Goal: Task Accomplishment & Management: Manage account settings

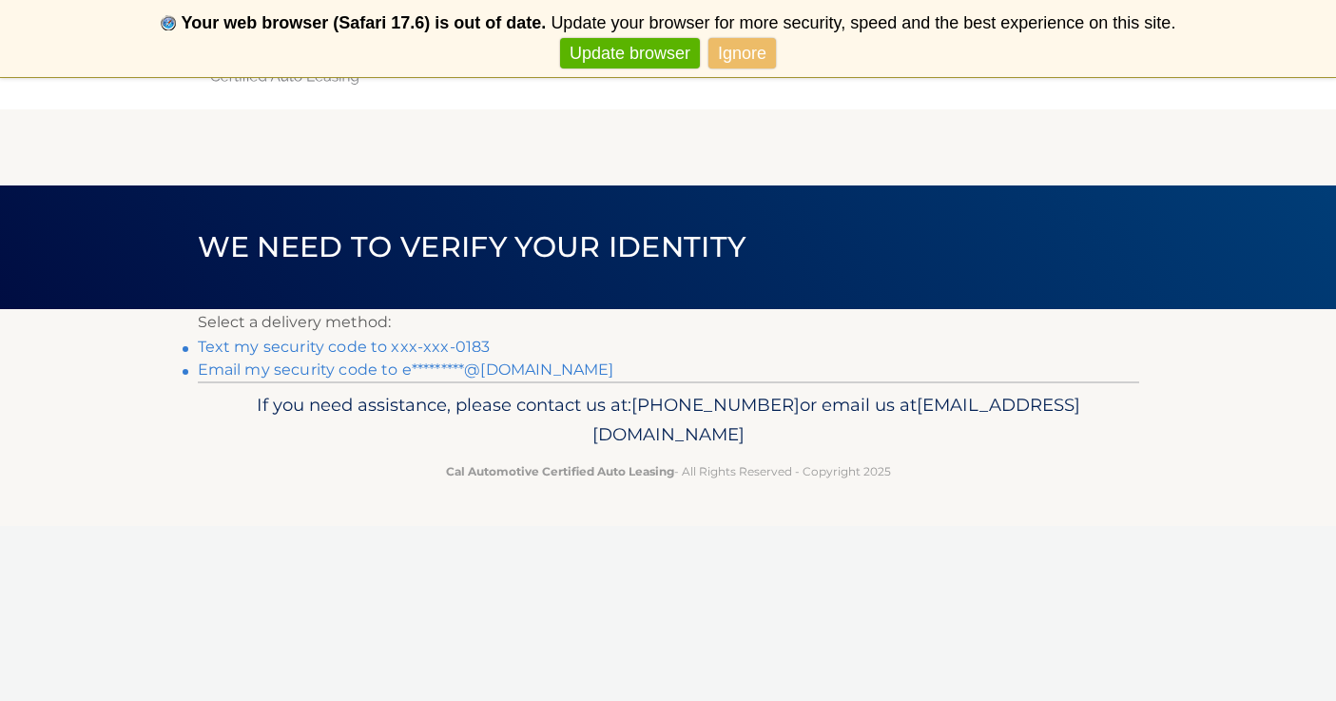
click at [281, 345] on link "Text my security code to xxx-xxx-0183" at bounding box center [344, 346] width 293 height 18
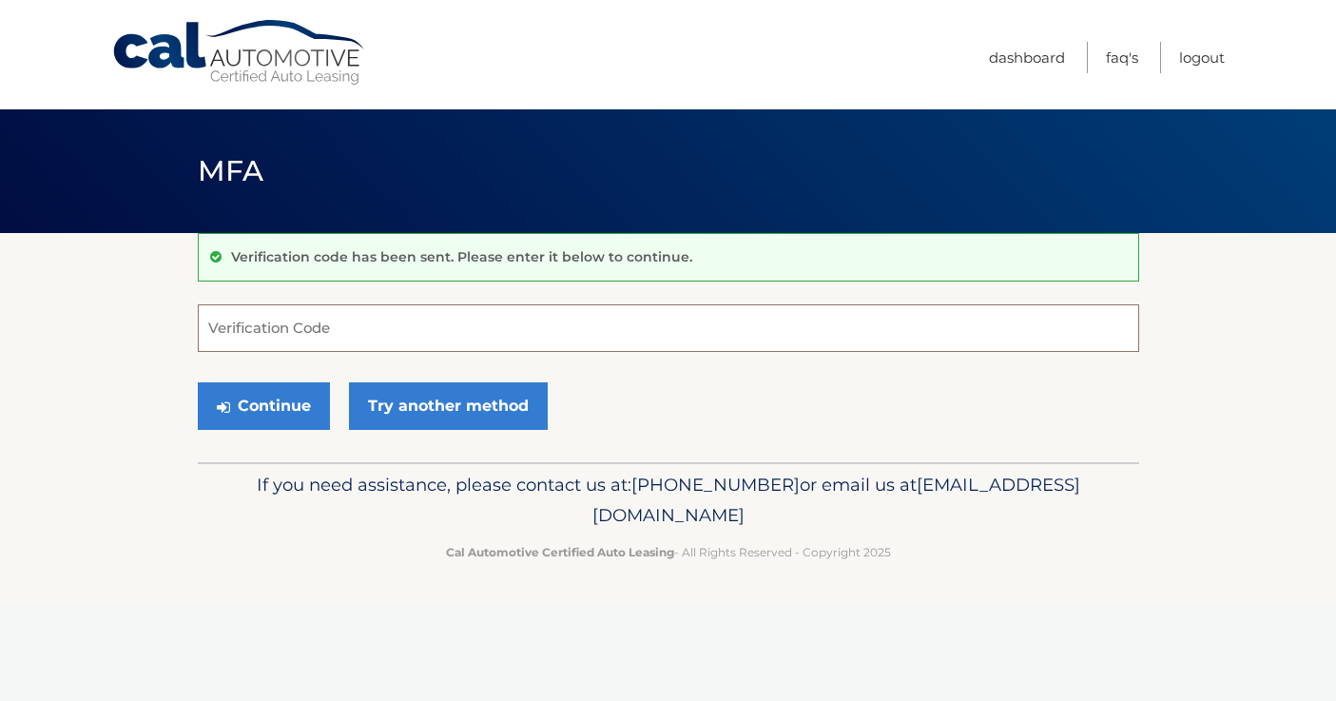
click at [281, 328] on input "Verification Code" at bounding box center [668, 328] width 941 height 48
click at [312, 335] on input "01430" at bounding box center [668, 328] width 941 height 48
type input "014308"
click at [275, 406] on button "Continue" at bounding box center [264, 406] width 132 height 48
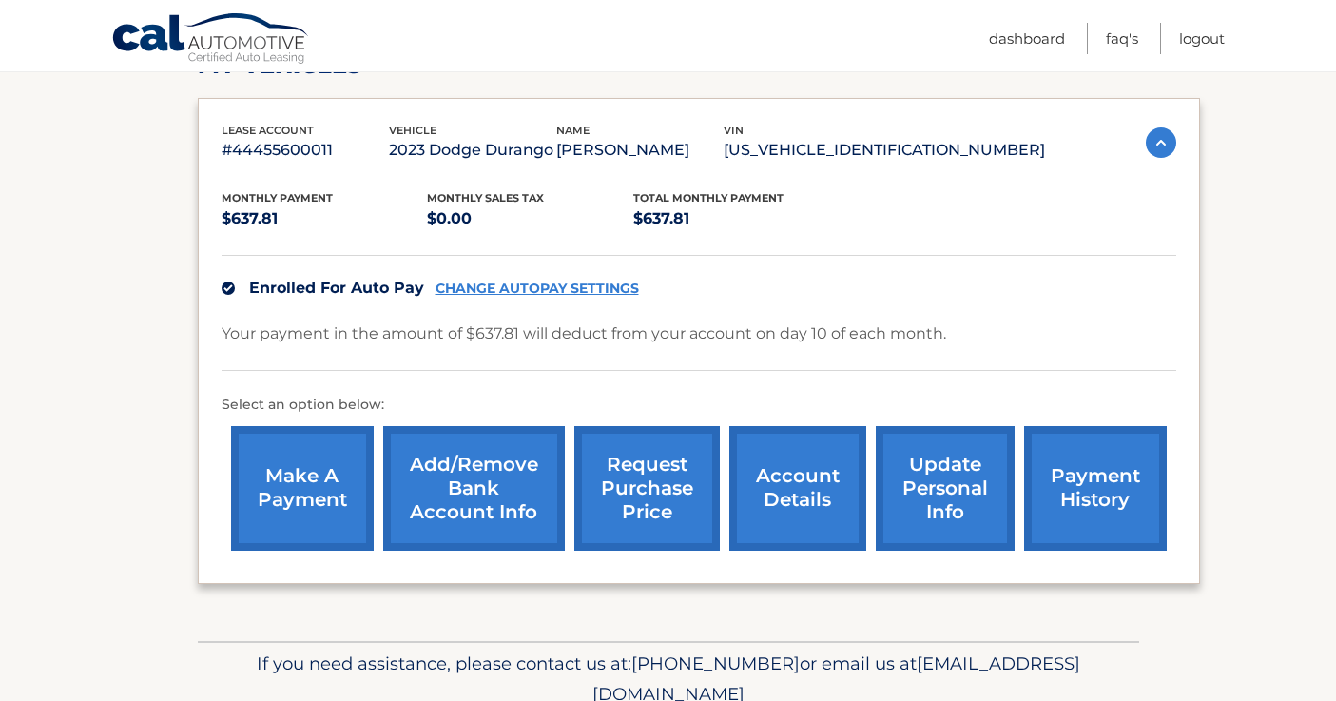
scroll to position [298, 0]
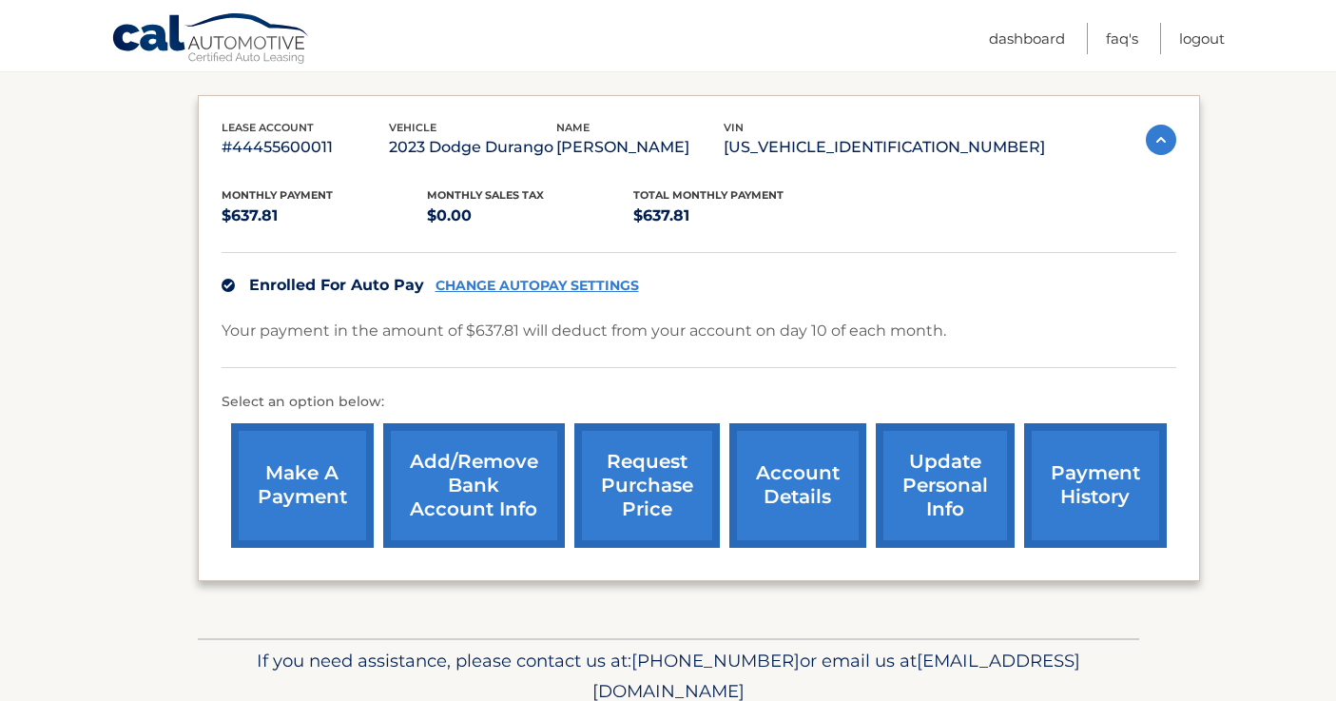
click at [800, 502] on link "account details" at bounding box center [797, 485] width 137 height 125
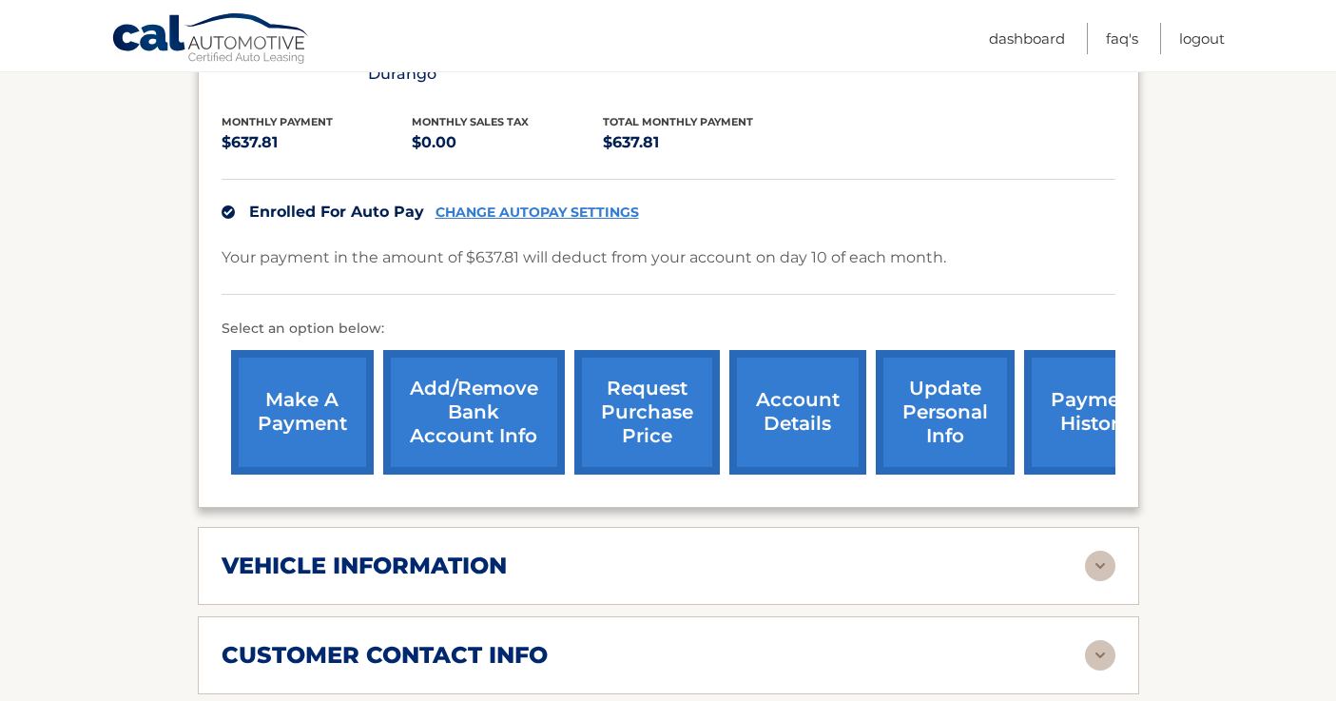
scroll to position [505, 0]
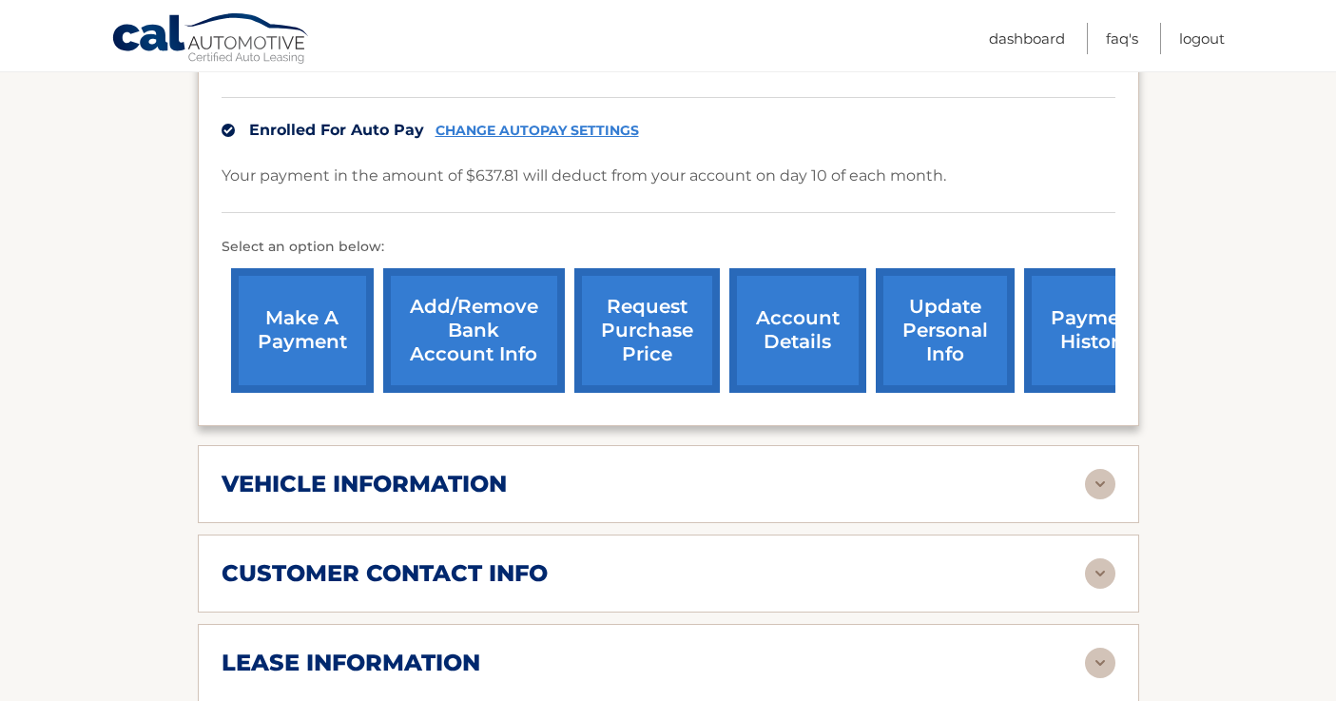
click at [601, 559] on div "customer contact info" at bounding box center [652, 573] width 863 height 29
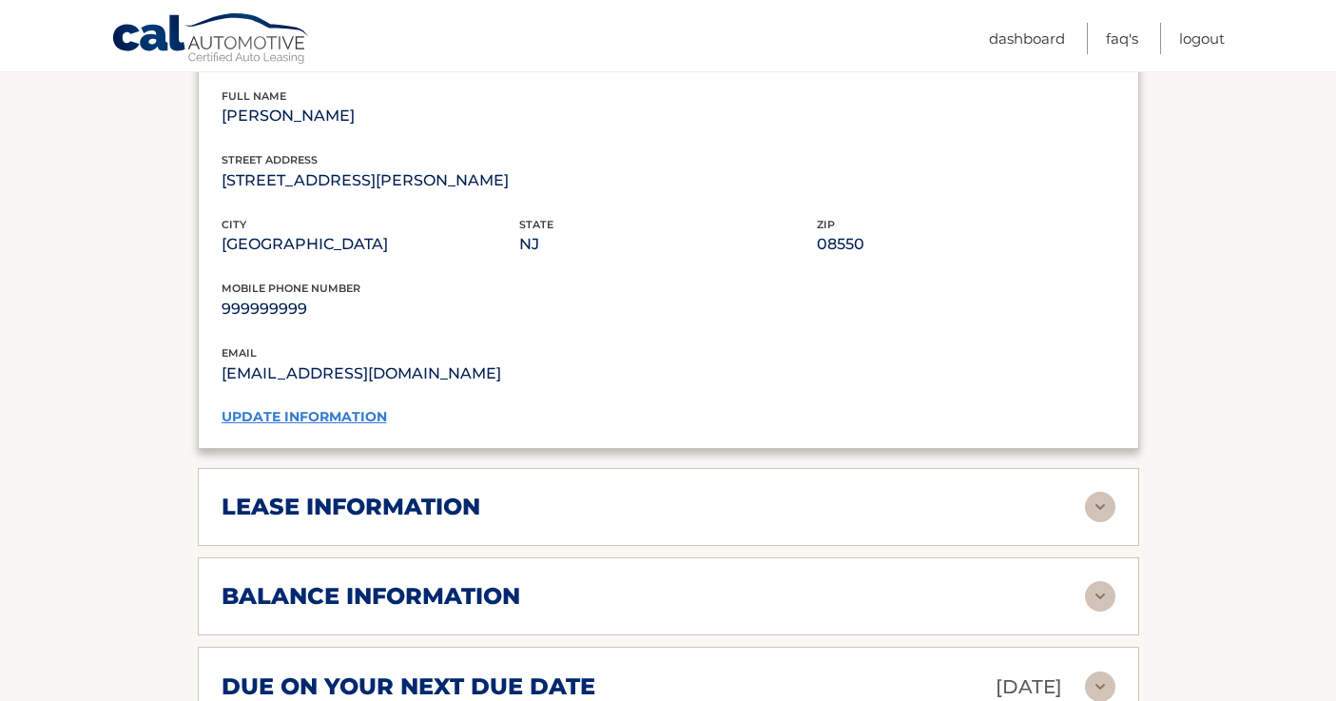
scroll to position [1037, 0]
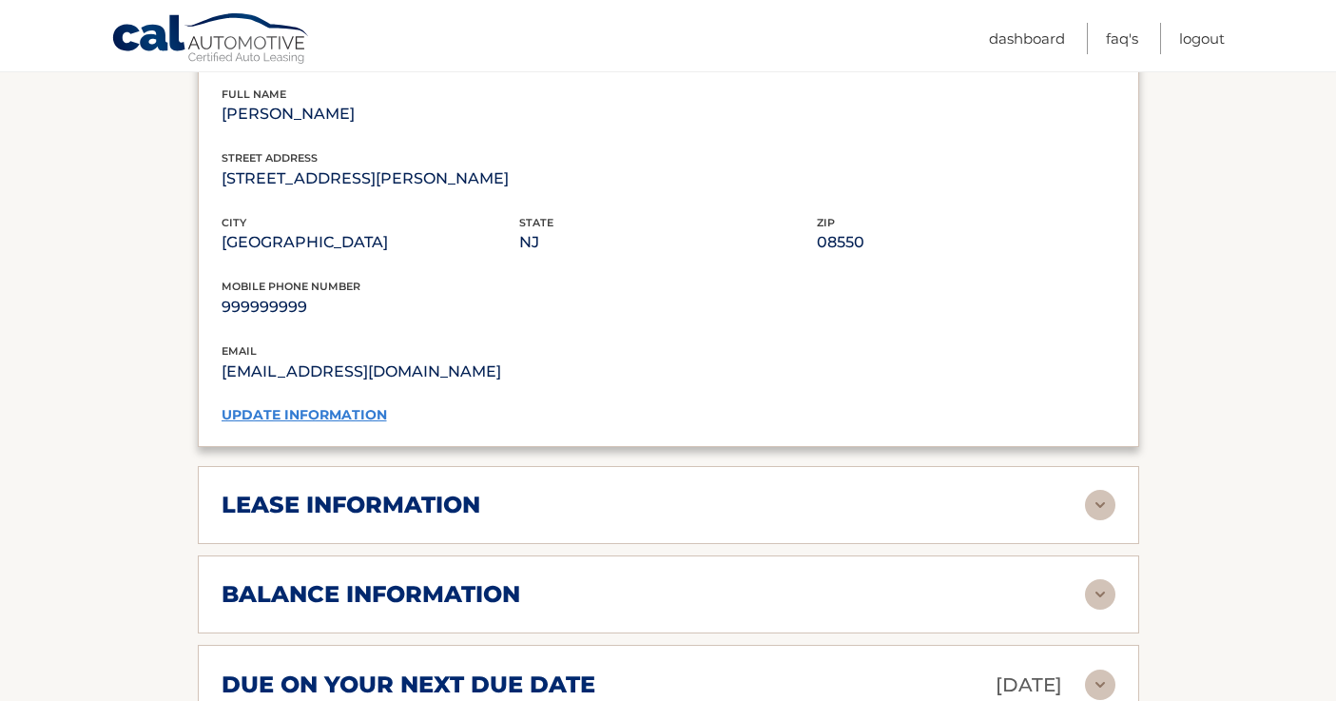
click at [550, 491] on div "lease information" at bounding box center [652, 505] width 863 height 29
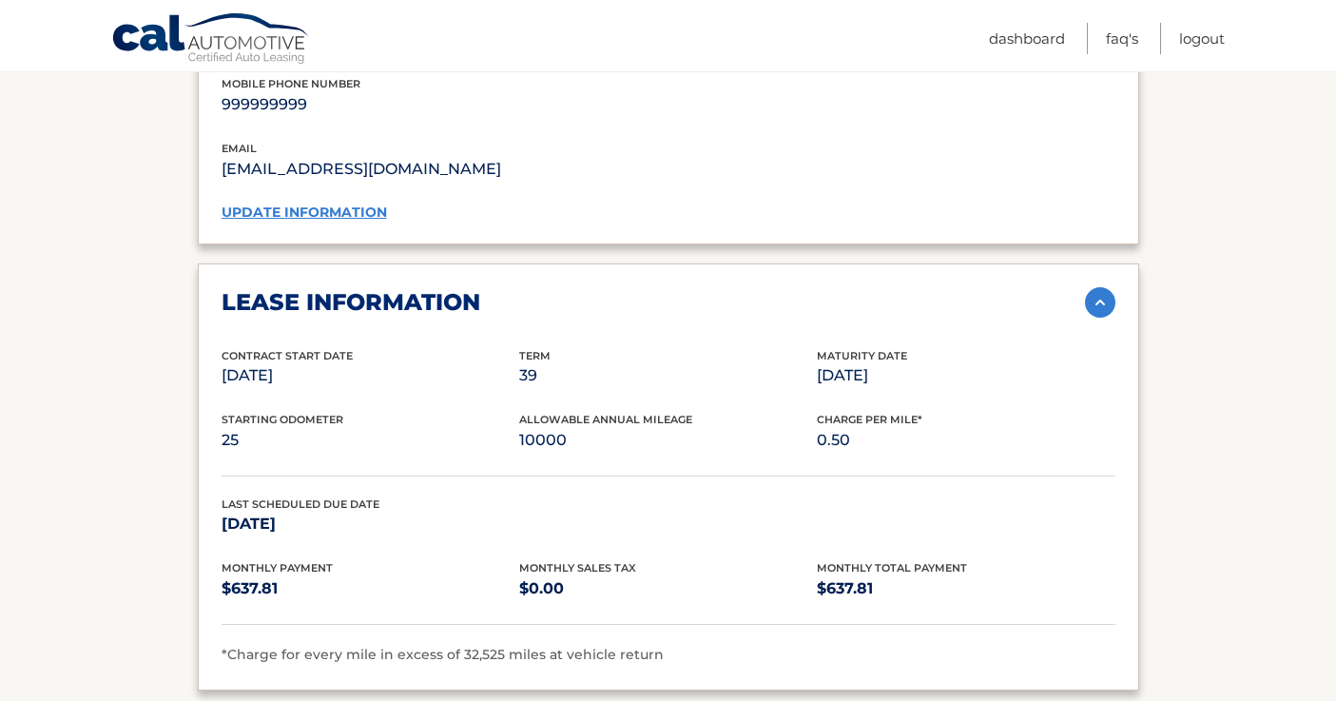
scroll to position [1253, 0]
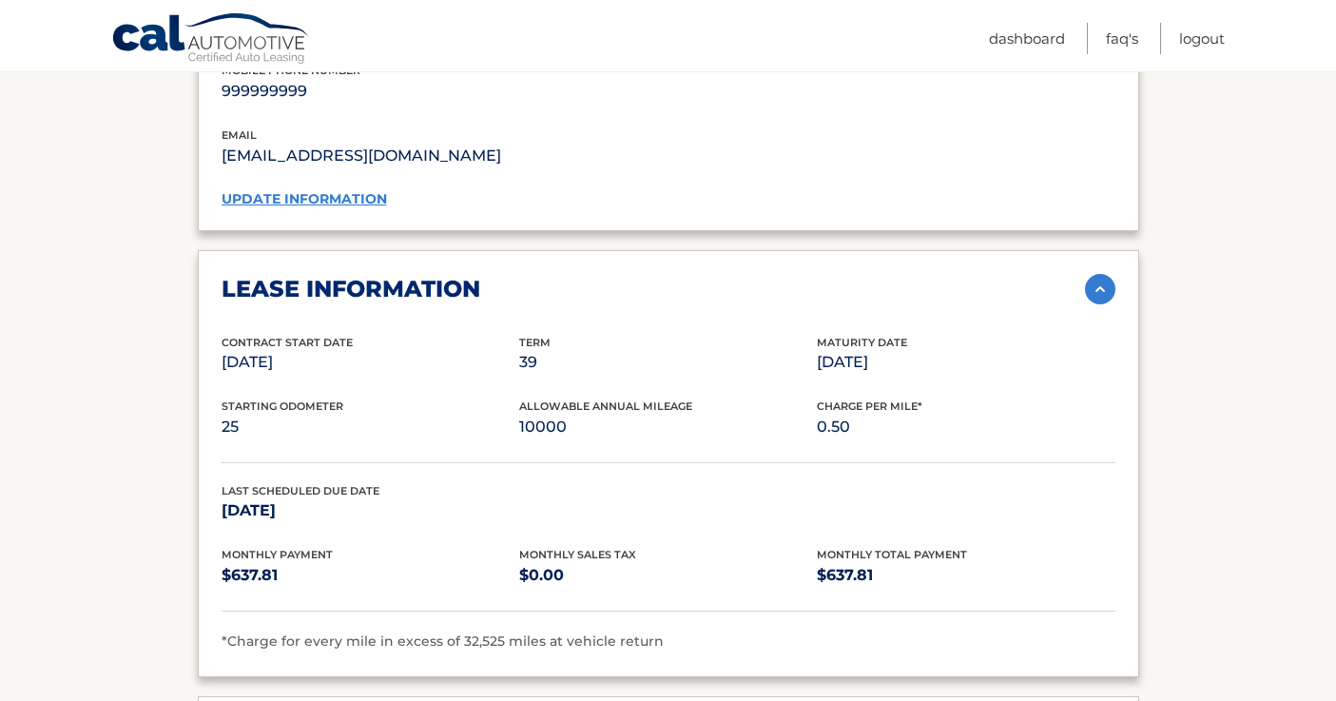
click at [1098, 274] on img at bounding box center [1100, 289] width 30 height 30
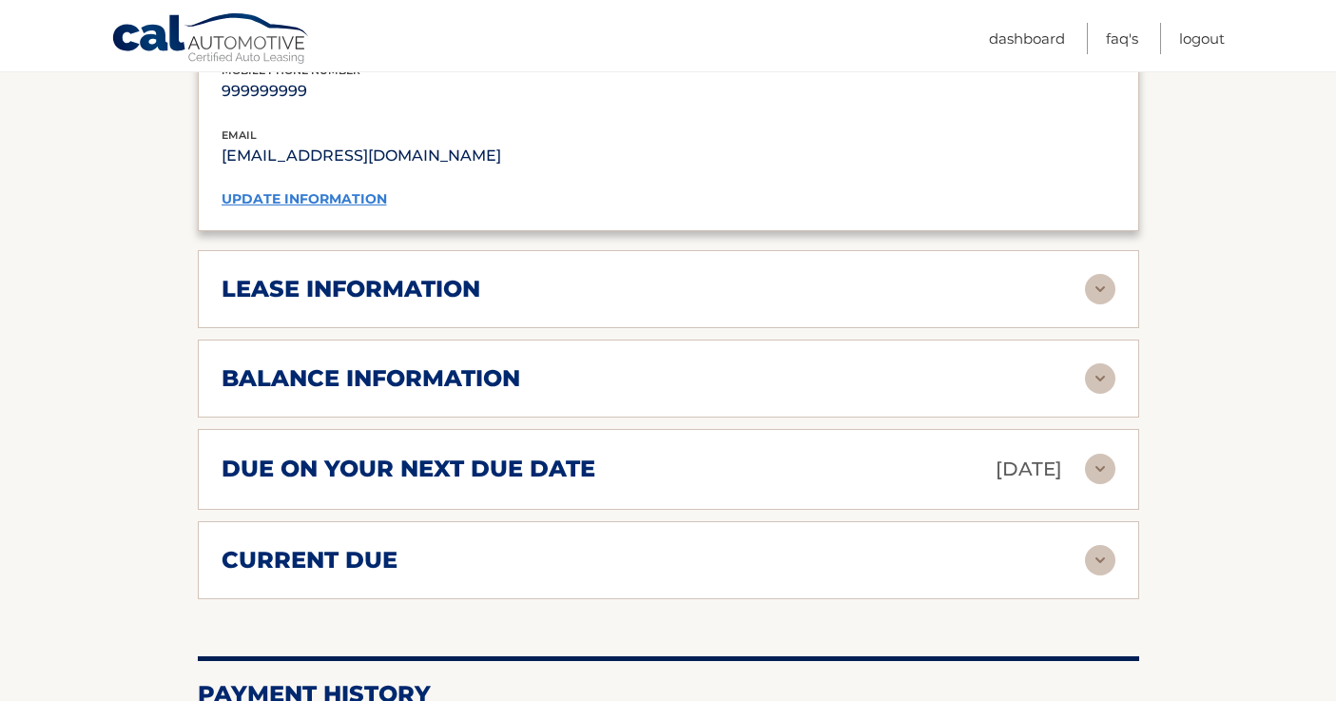
click at [292, 190] on link "update information" at bounding box center [303, 198] width 165 height 17
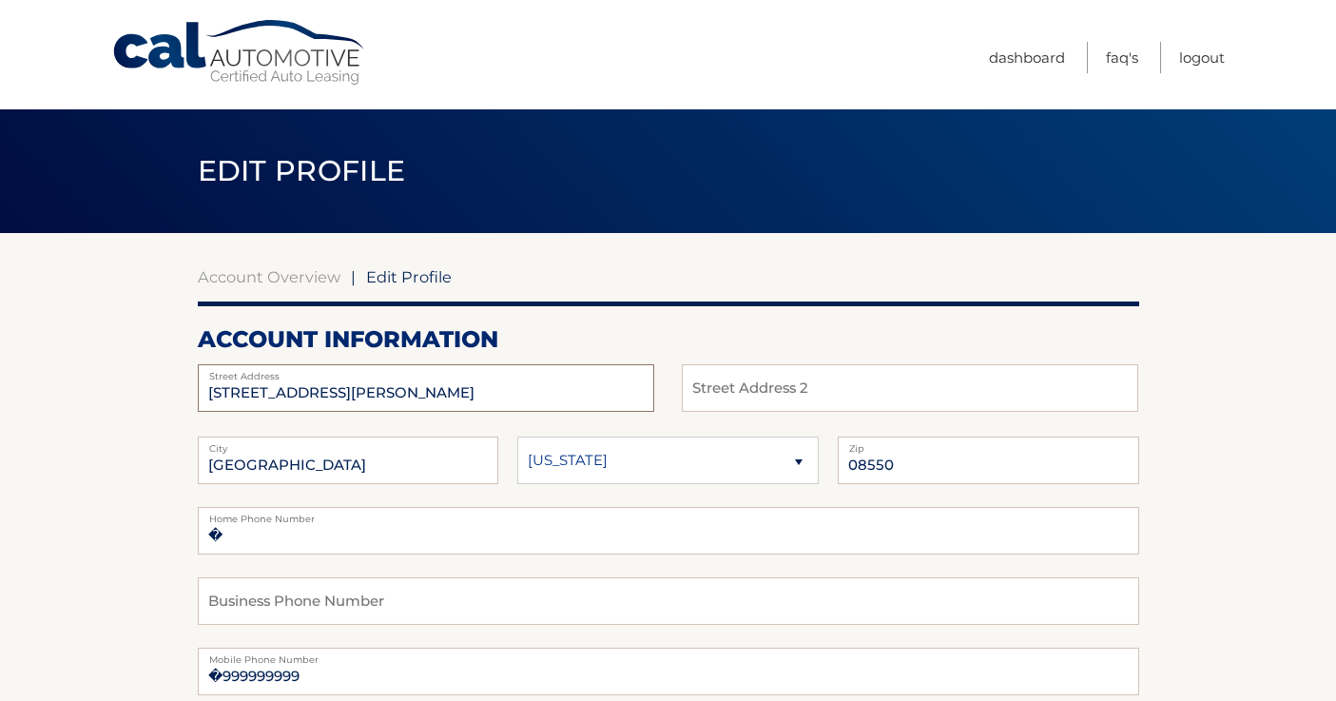
drag, startPoint x: 350, startPoint y: 395, endPoint x: 99, endPoint y: 414, distance: 251.8
drag, startPoint x: 396, startPoint y: 390, endPoint x: 198, endPoint y: 390, distance: 198.7
click at [198, 390] on input "21121 HEATHER DR" at bounding box center [426, 388] width 456 height 48
type input "424 FERNWOOD TER"
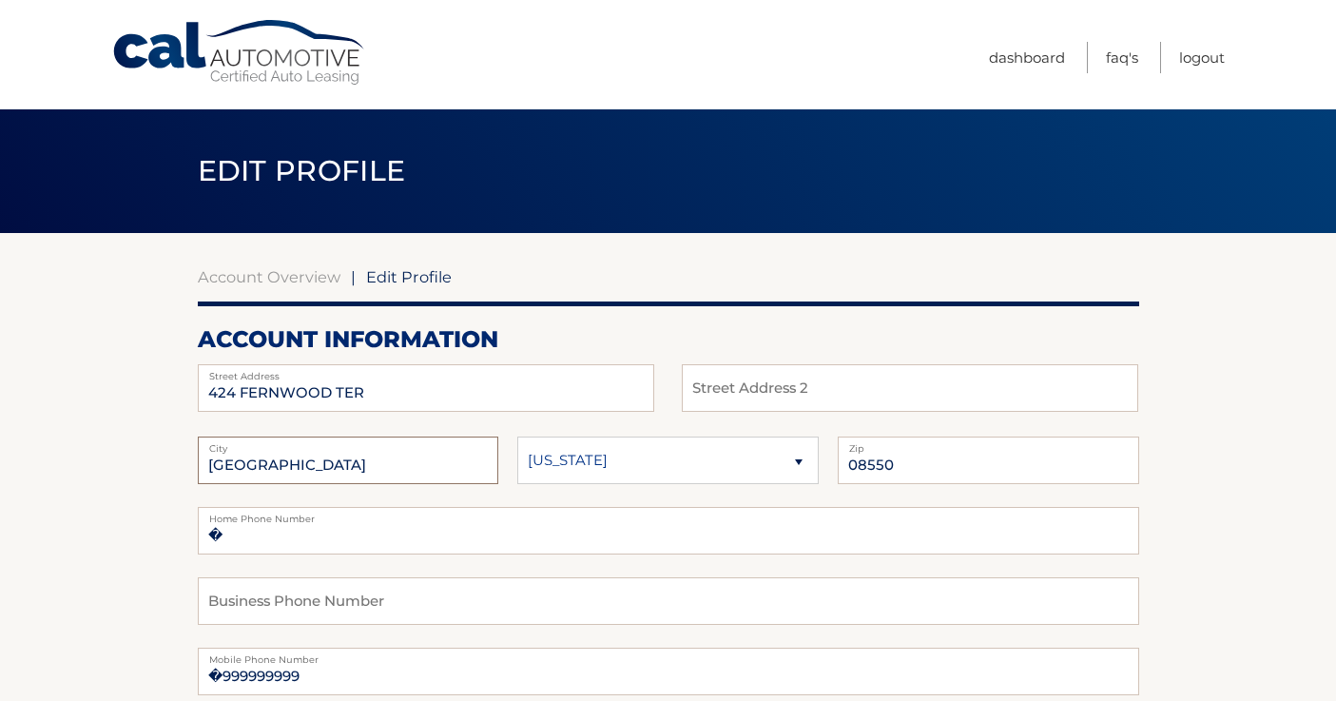
type input "l"
type input "LINDEN"
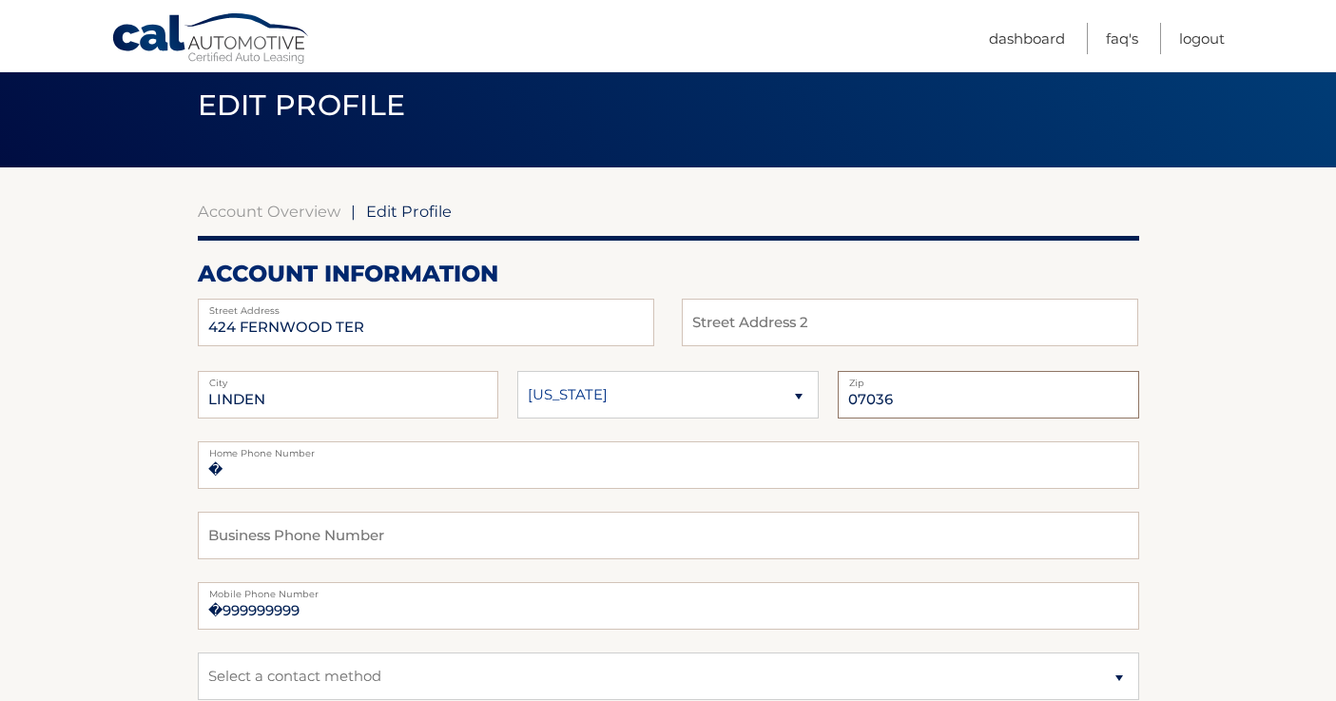
scroll to position [106, 0]
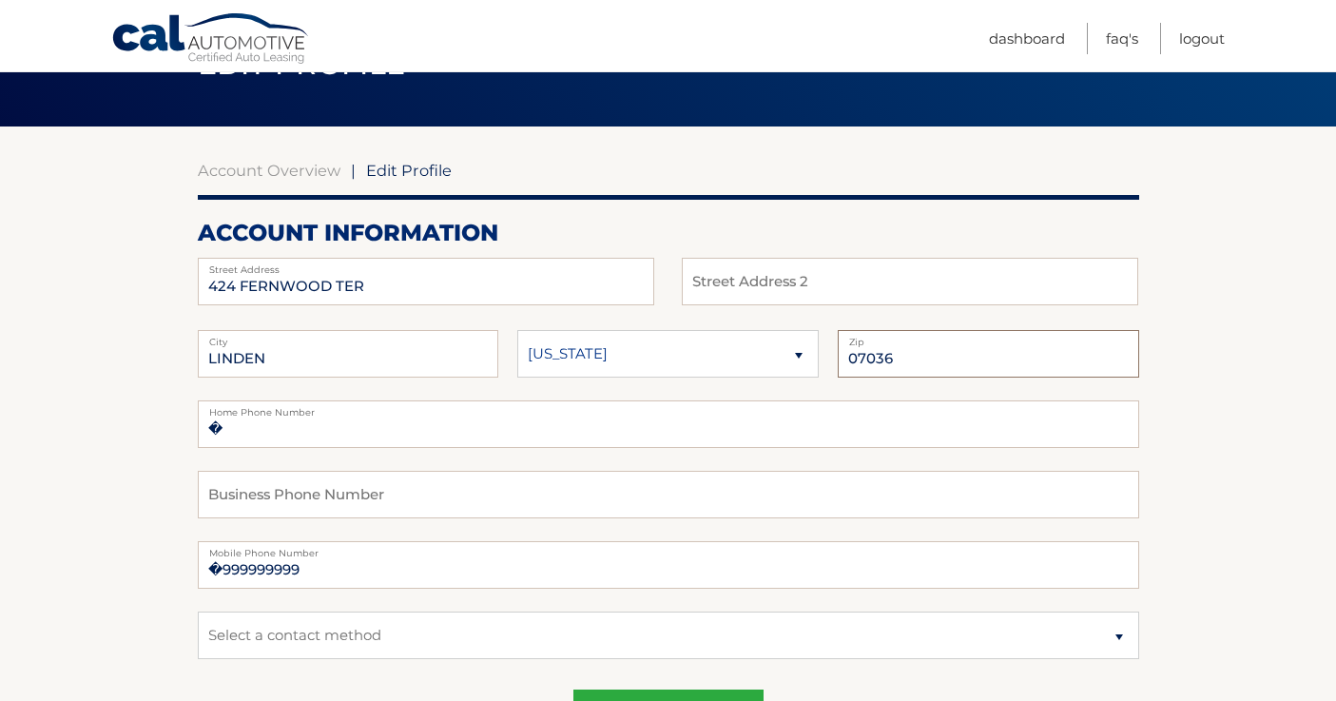
type input "07036"
click at [329, 574] on input "�999999999" at bounding box center [668, 565] width 941 height 48
type input "�"
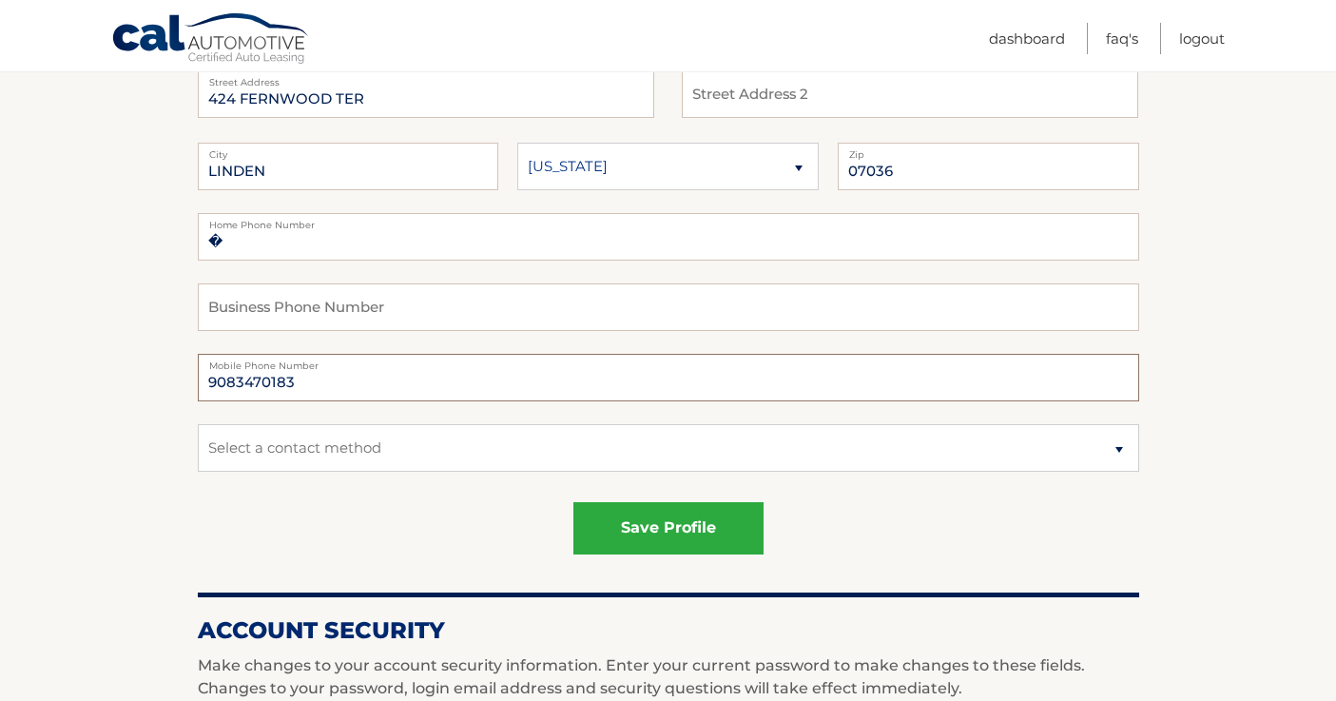
scroll to position [301, 0]
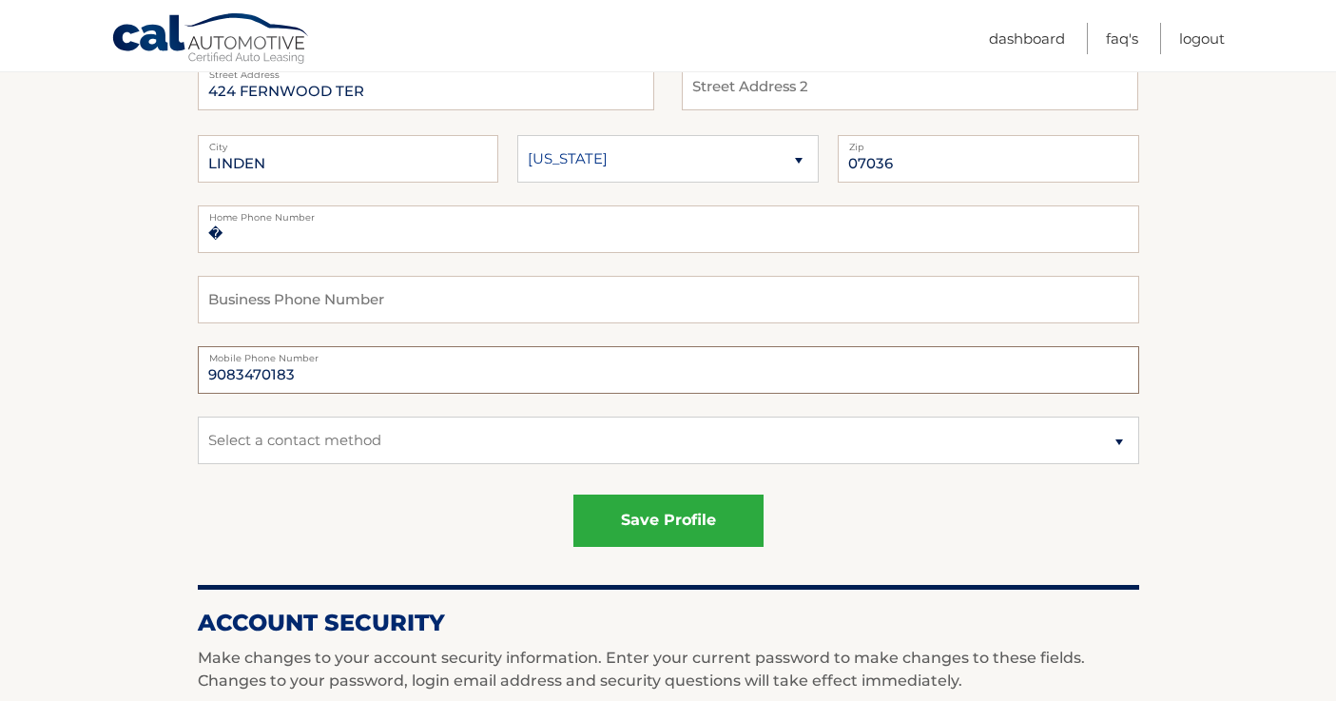
type input "9083470183"
select select "1"
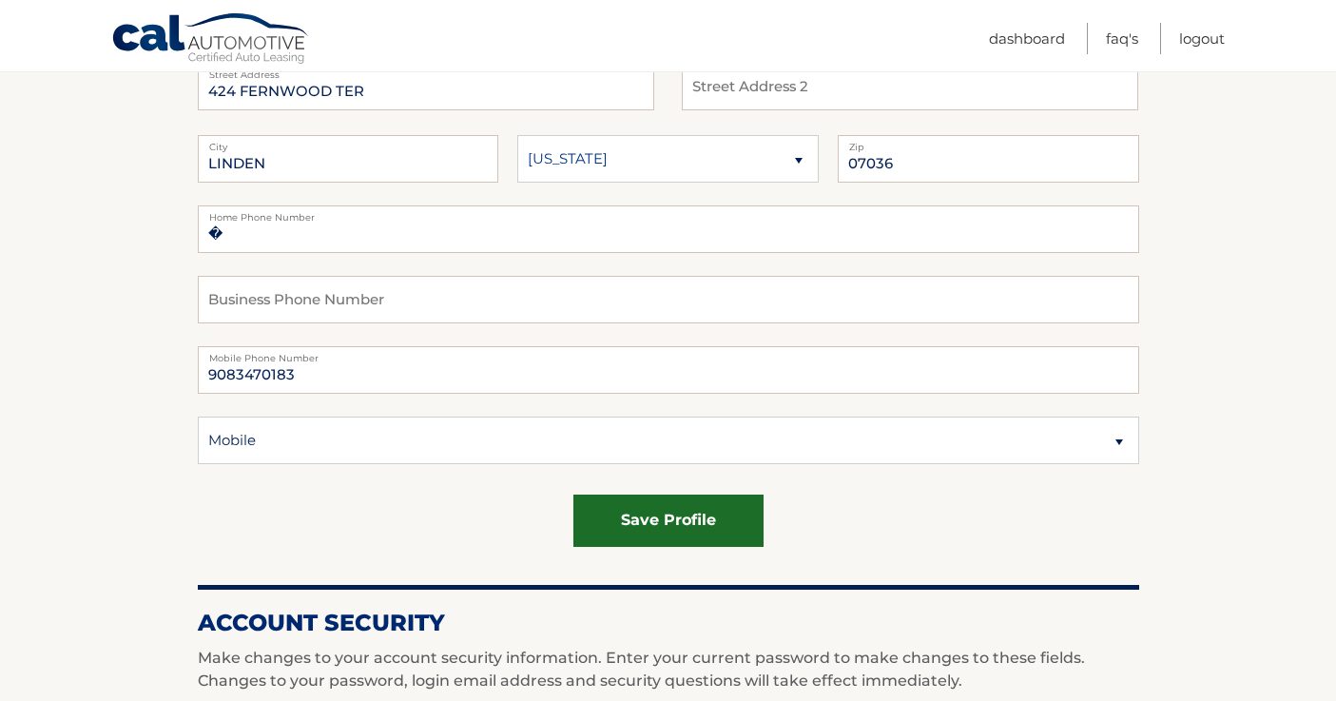
click at [641, 521] on button "save profile" at bounding box center [668, 520] width 190 height 52
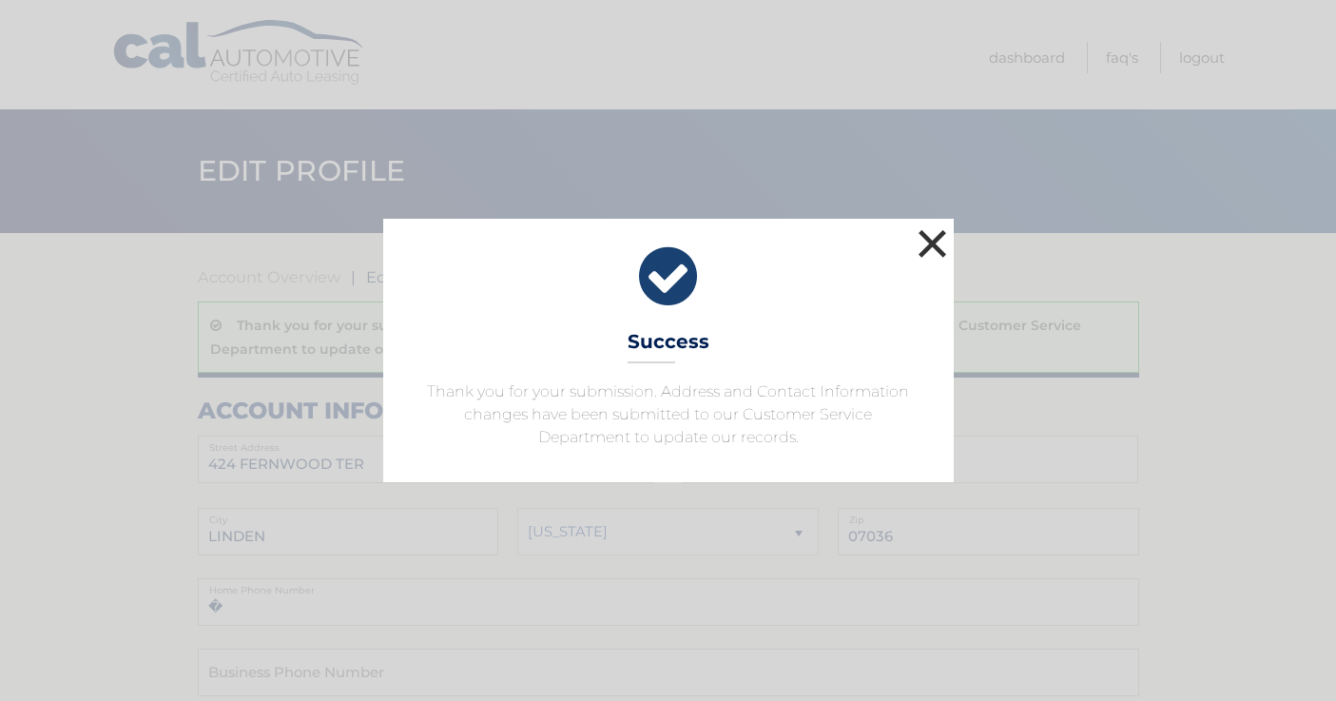
click at [933, 241] on button "×" at bounding box center [933, 243] width 38 height 38
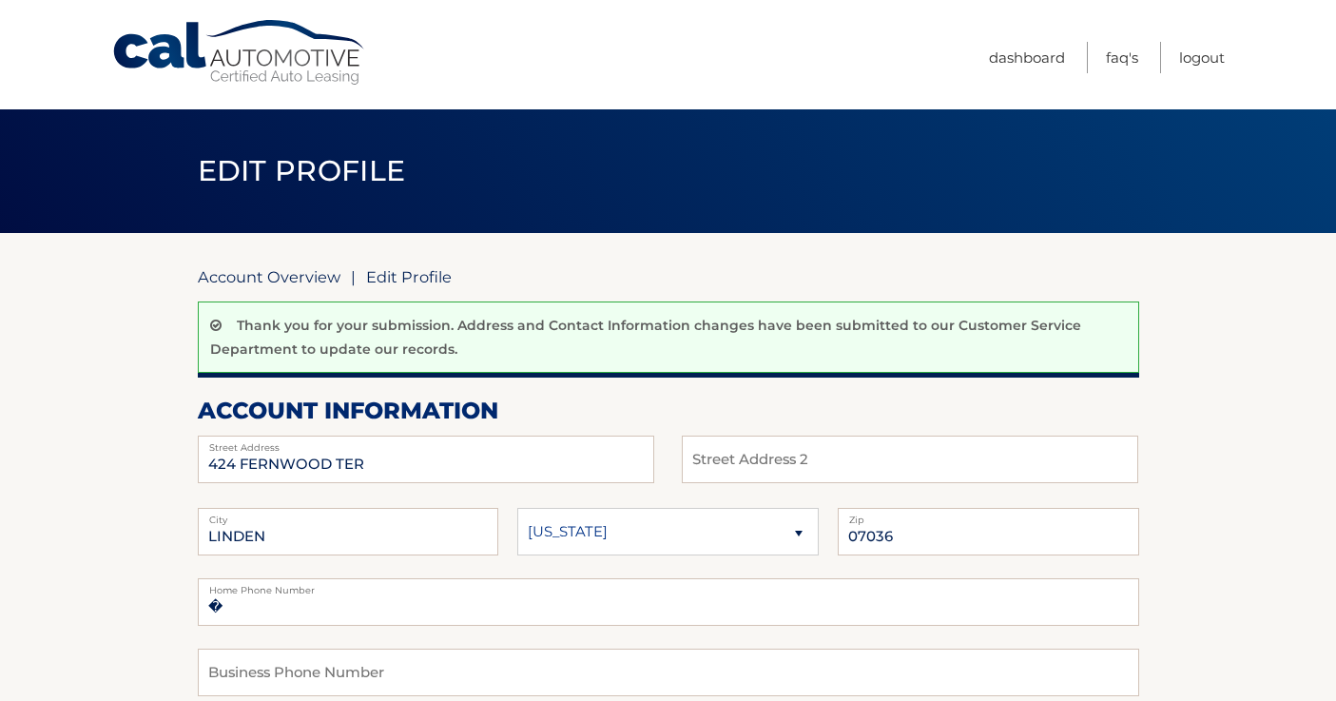
click at [258, 279] on link "Account Overview" at bounding box center [269, 276] width 143 height 19
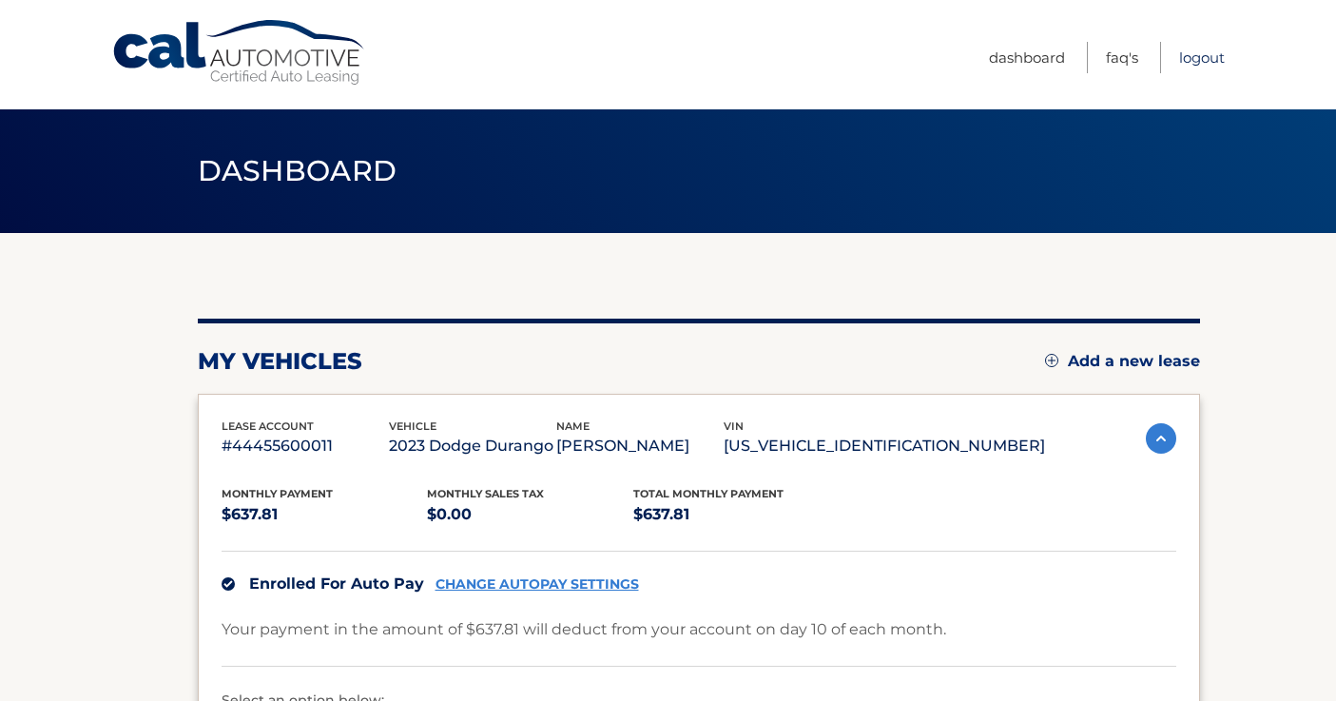
click at [1206, 57] on link "Logout" at bounding box center [1202, 57] width 46 height 31
